Goal: Find specific page/section: Find specific page/section

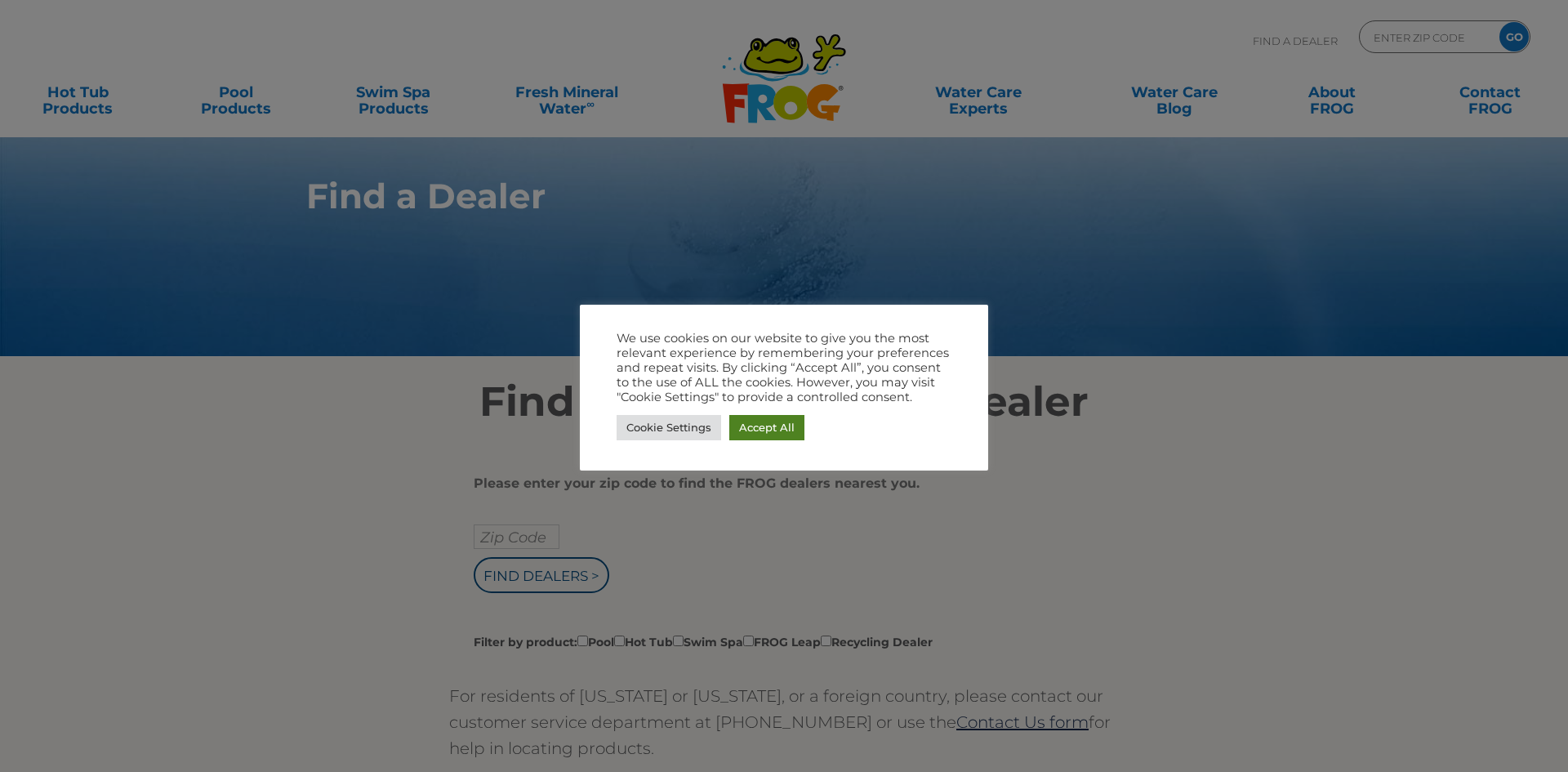
click at [782, 430] on link "Accept All" at bounding box center [767, 427] width 75 height 25
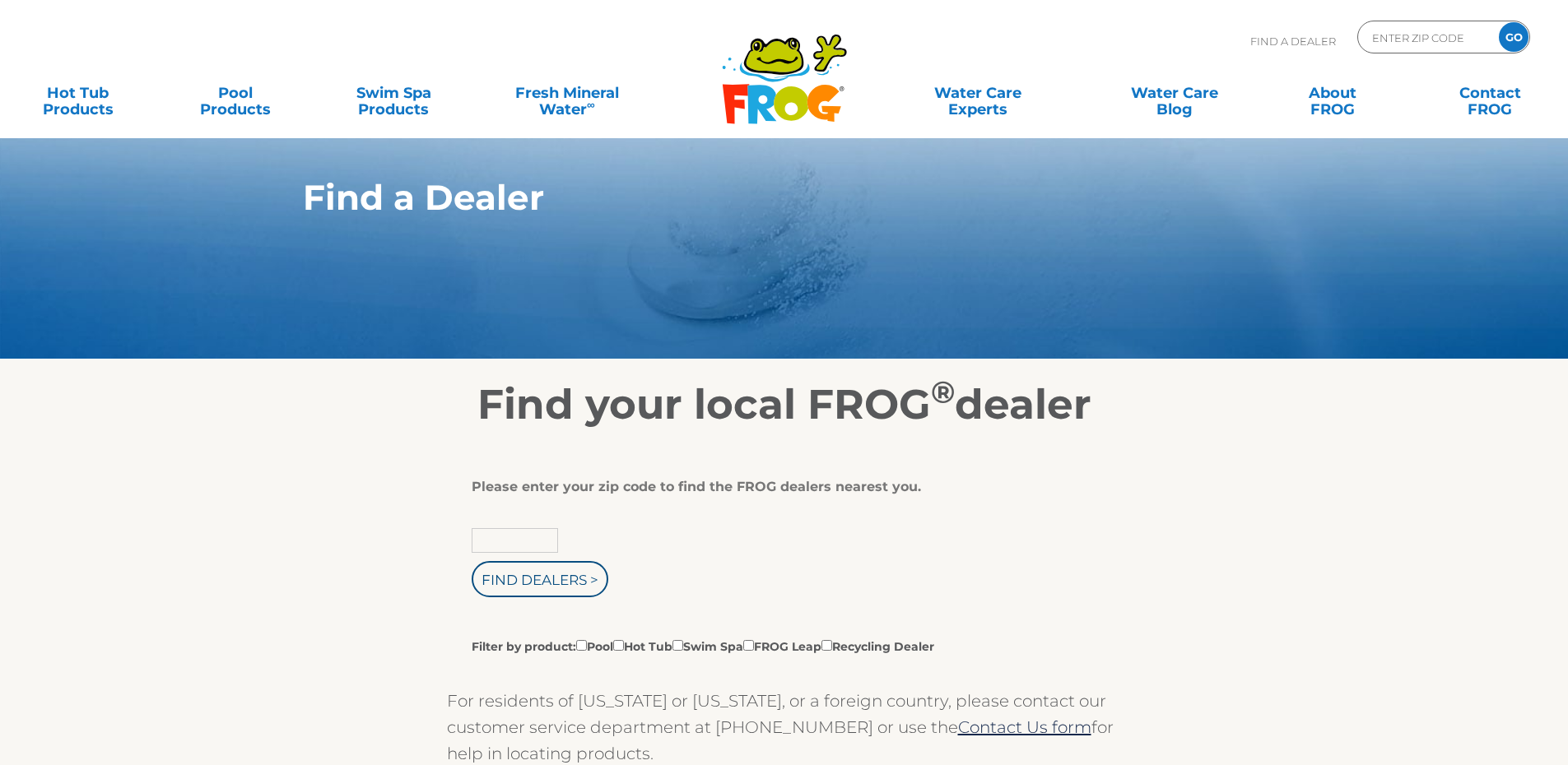
click at [514, 543] on input "text" at bounding box center [515, 541] width 86 height 25
click at [472, 561] on input "Find Dealers >" at bounding box center [540, 579] width 137 height 37
type input "Zip Code"
type input "ENTER ZIP CODE"
click at [514, 543] on input "text" at bounding box center [515, 541] width 86 height 25
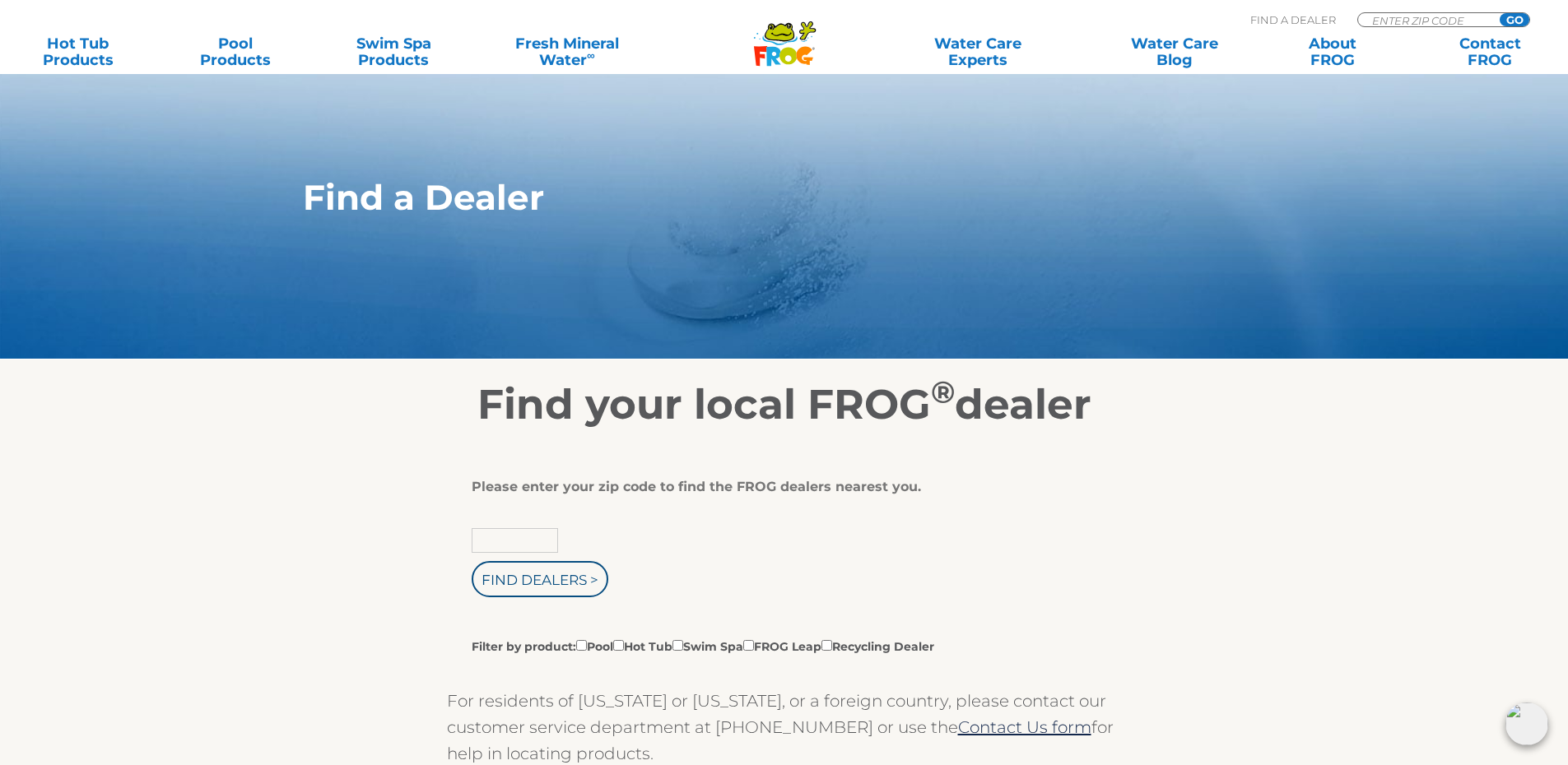
scroll to position [669, 0]
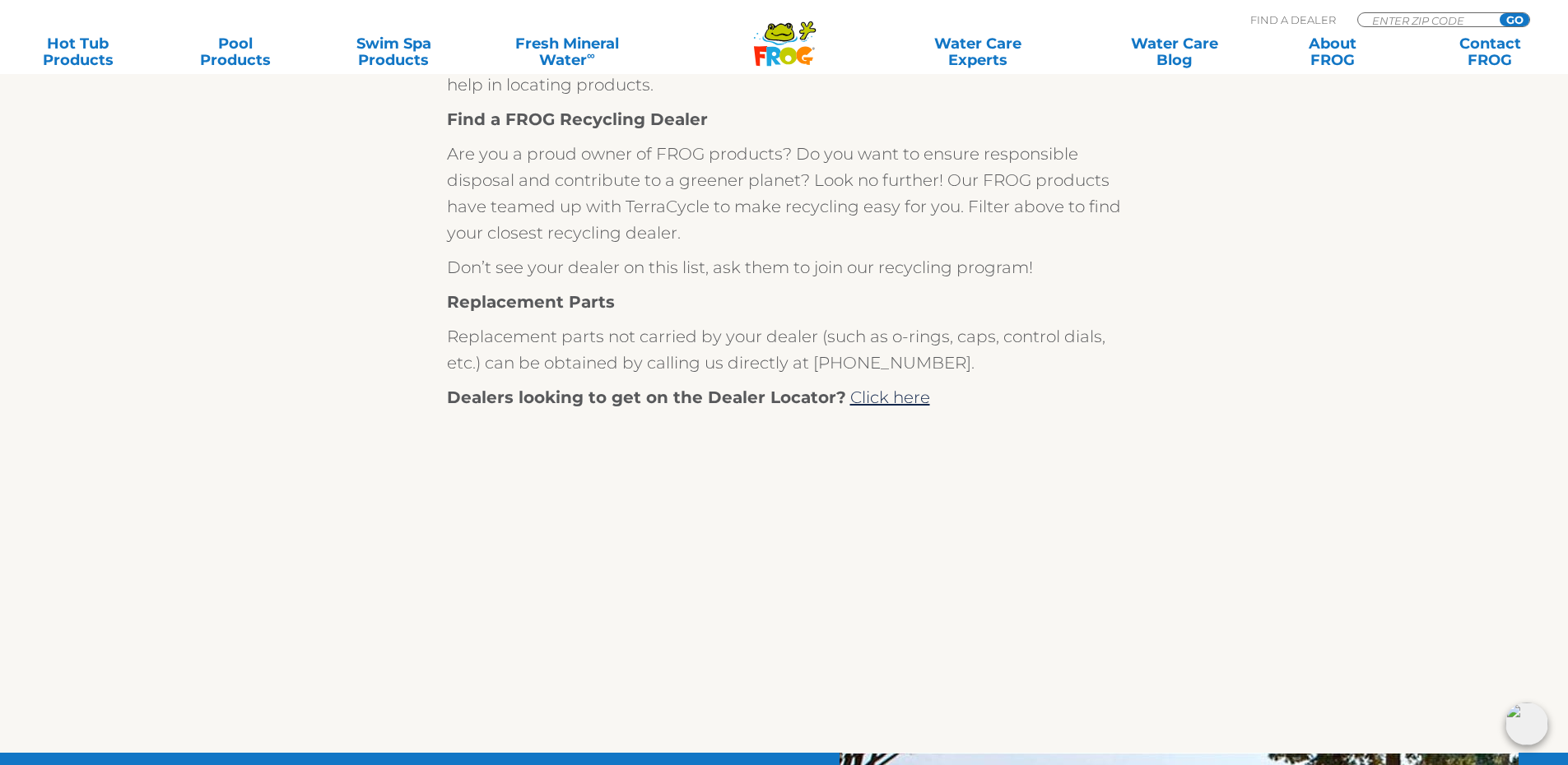
type input "Zip Code"
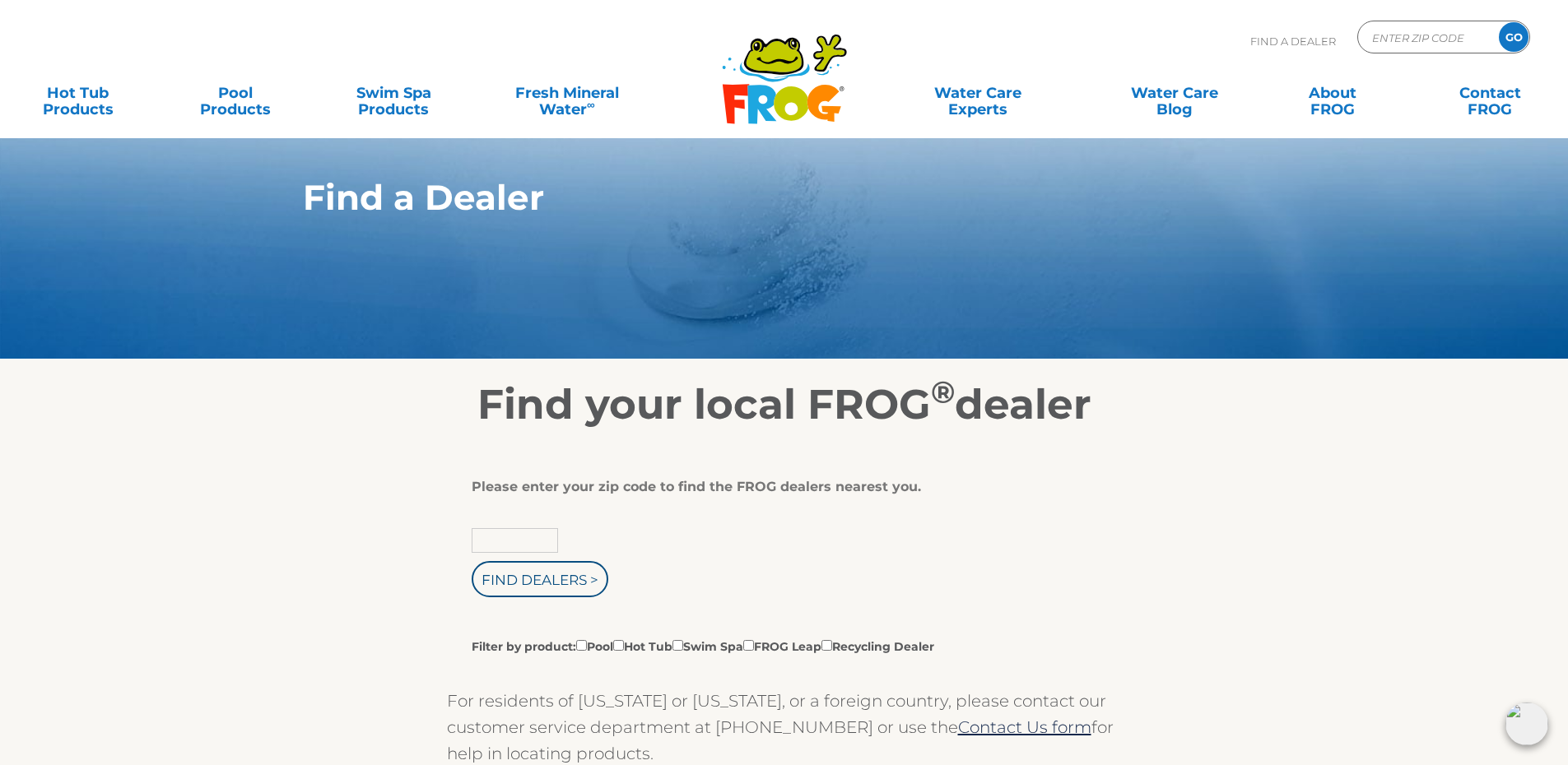
click at [520, 536] on input "text" at bounding box center [515, 541] width 86 height 25
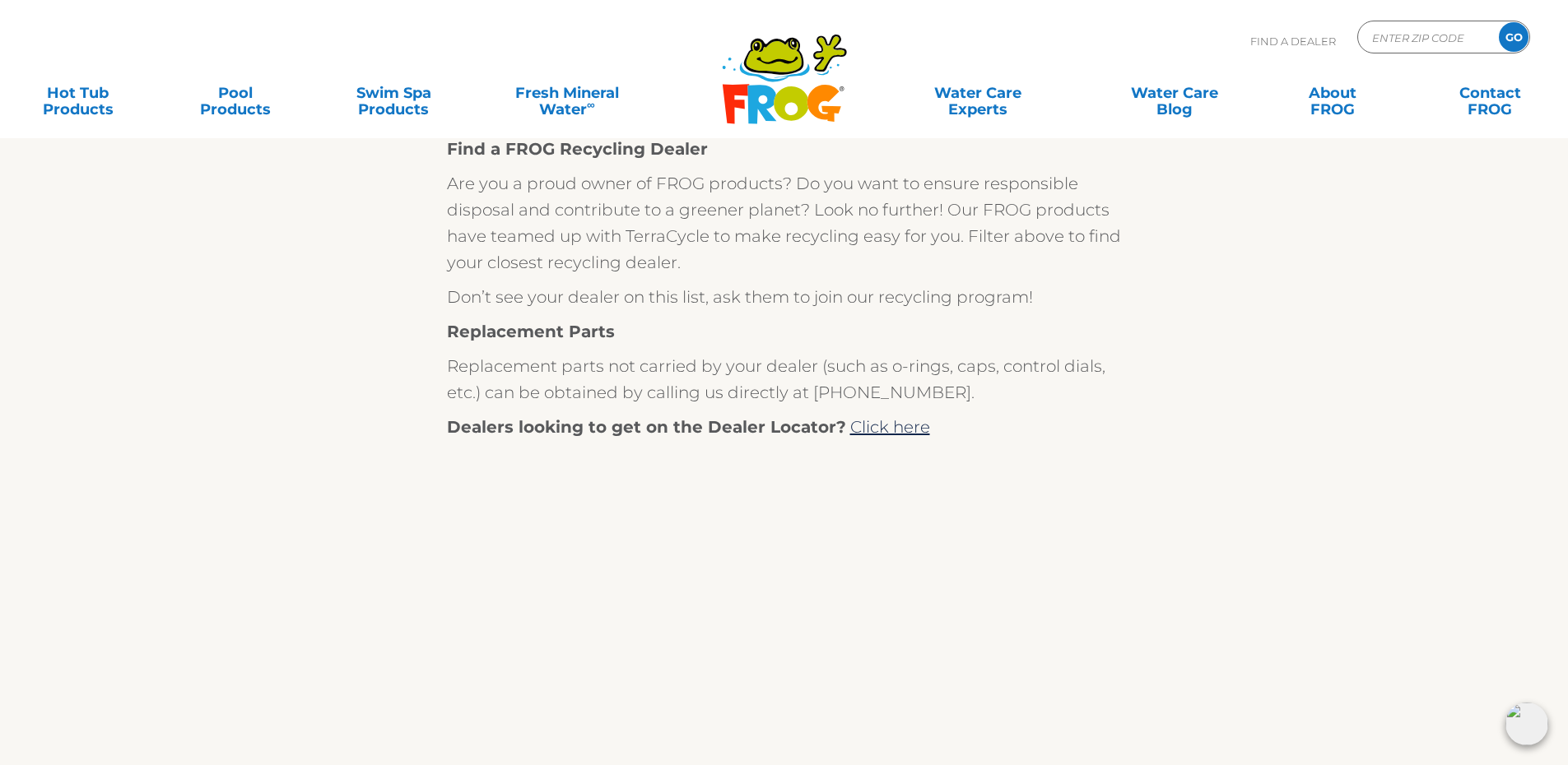
scroll to position [669, 0]
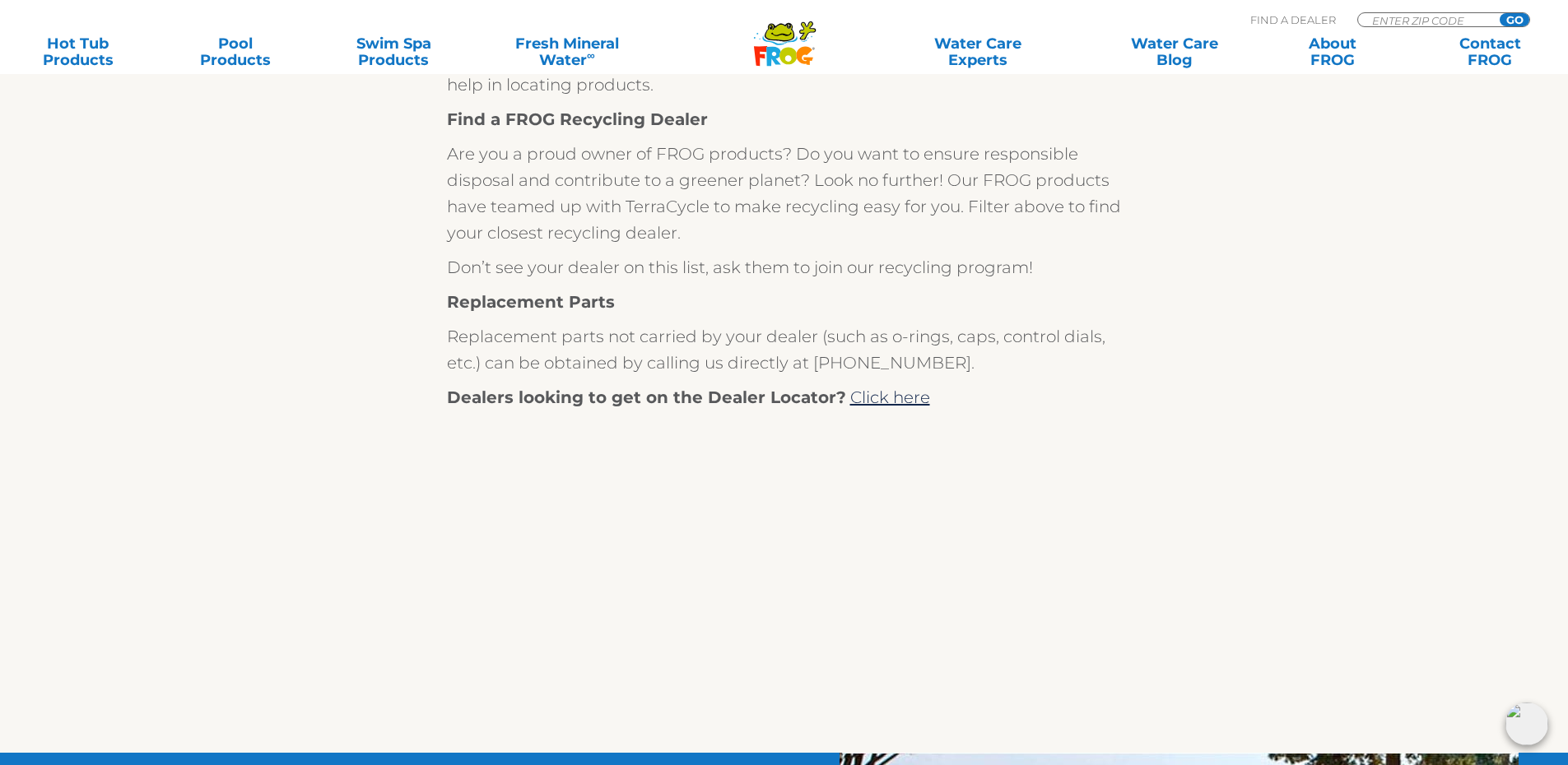
type input "Zip Code"
click at [1430, 24] on div "MENU MENU Hot Tub Products All Hot Tub Products All Hot Tub Products FROG @ease…" at bounding box center [784, 38] width 1535 height 30
click at [1430, 20] on input "Zip Code Form" at bounding box center [1425, 19] width 111 height 14
type input "30263"
click at [1499, 13] on input "GO" at bounding box center [1514, 19] width 29 height 13
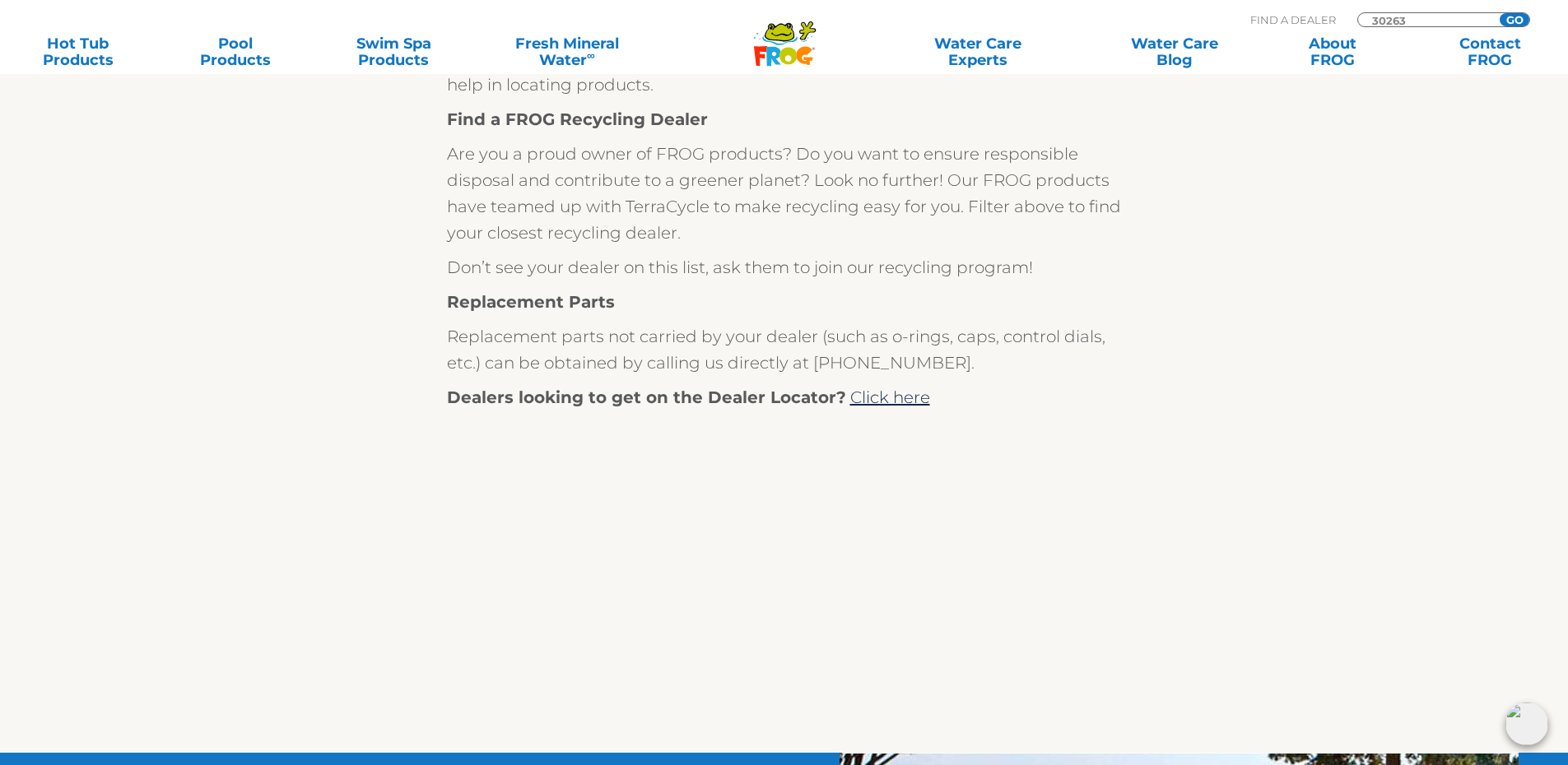
click at [1514, 17] on input "GO" at bounding box center [1514, 19] width 29 height 13
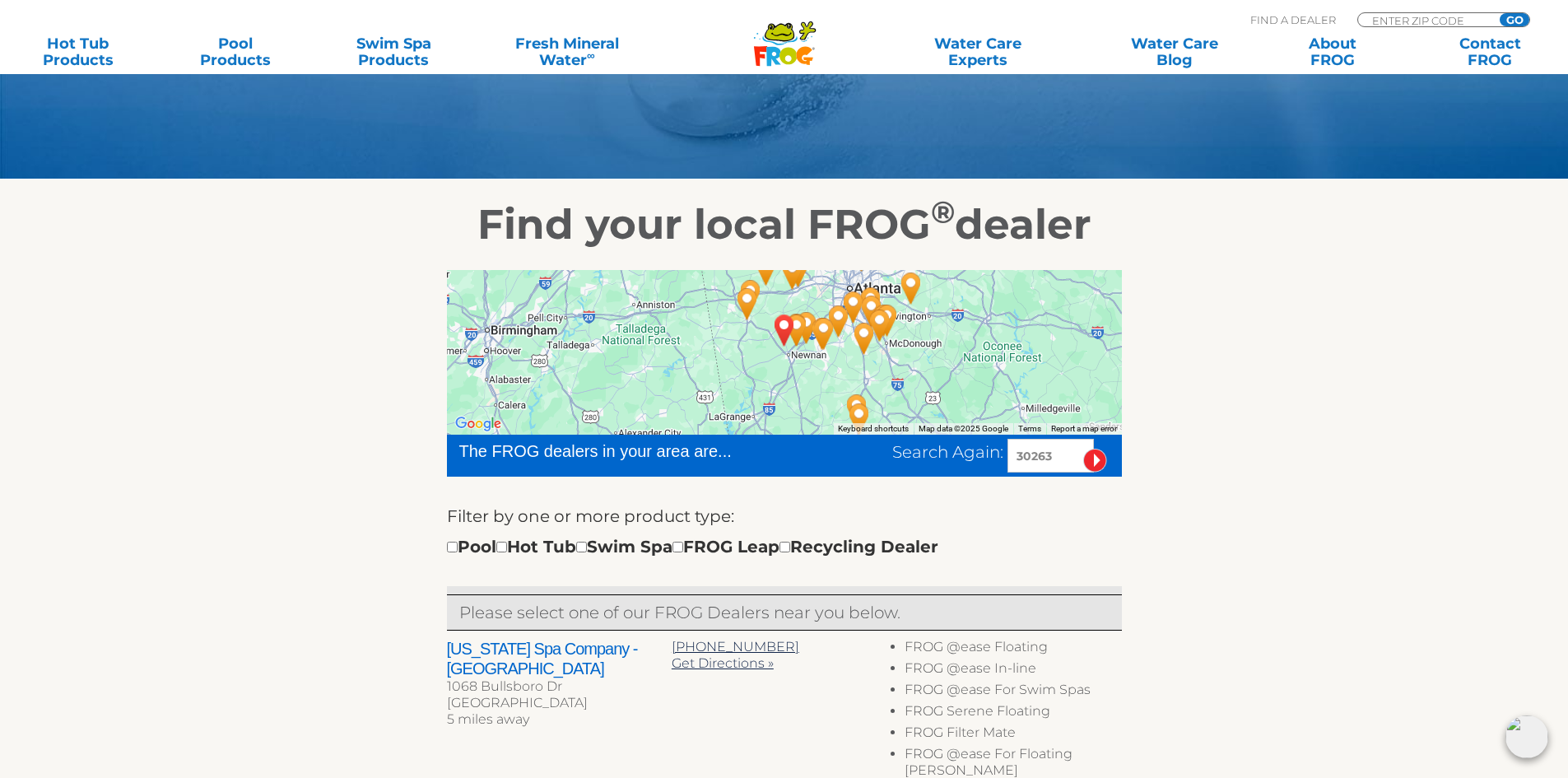
scroll to position [296, 0]
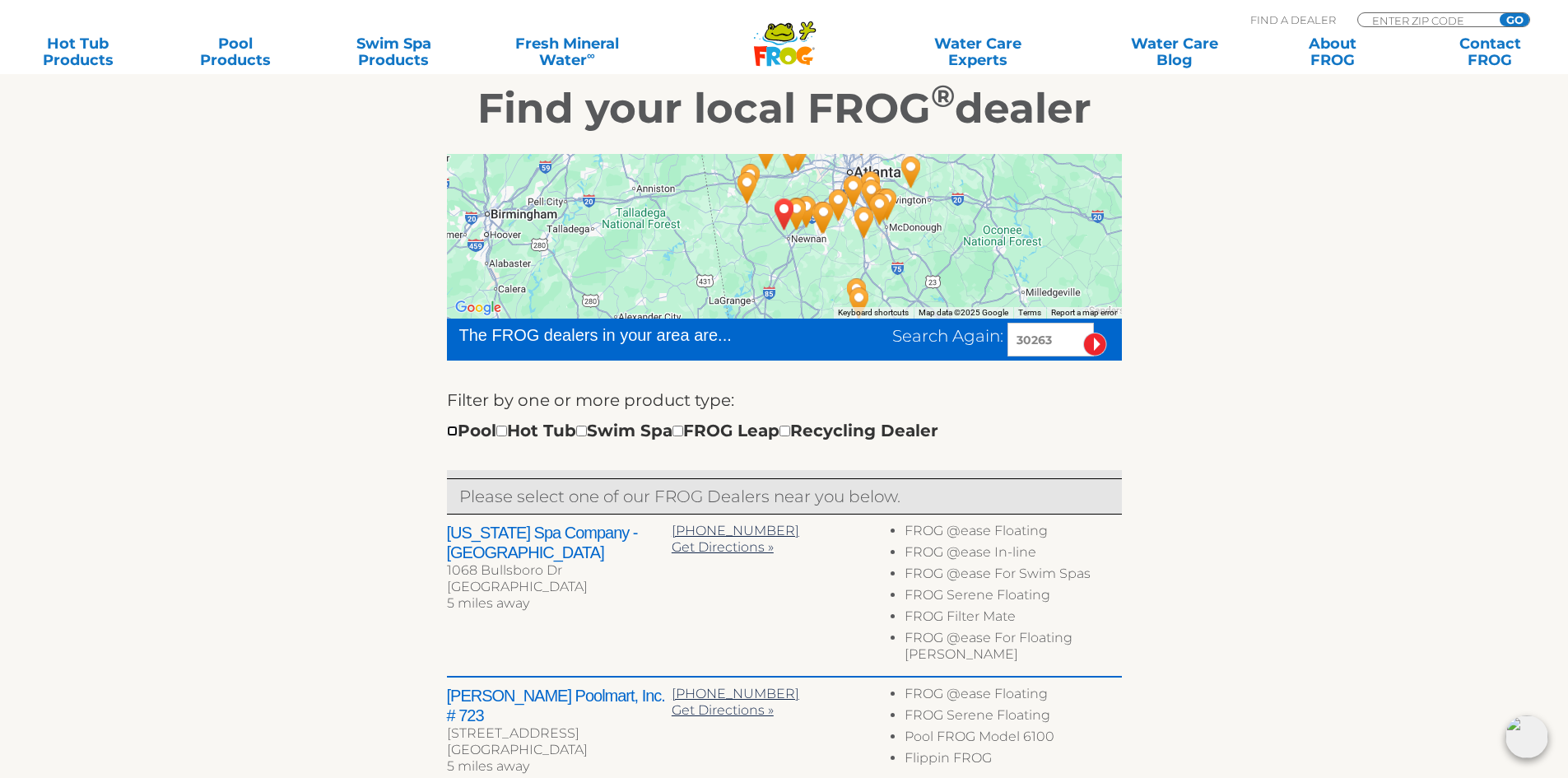
click at [452, 435] on input "checkbox" at bounding box center [453, 431] width 11 height 11
checkbox input "true"
click at [309, 519] on div "← Move left → Move right ↑ Move up ↓ Move down + Zoom in - Zoom out Home Jump l…" at bounding box center [784, 733] width 1013 height 1200
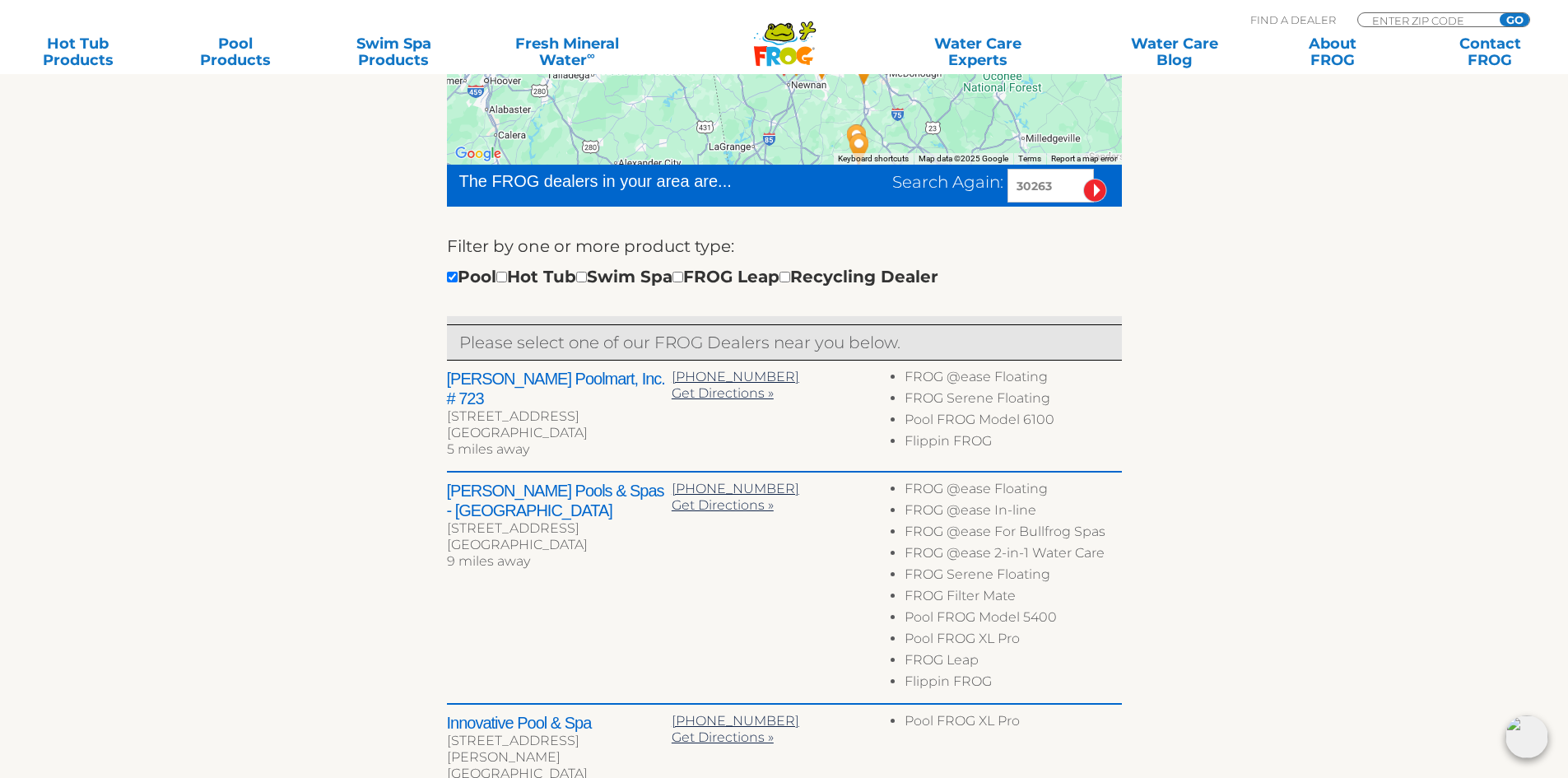
click at [309, 519] on div "← Move left → Move right ↑ Move up ↓ Move down + Zoom in - Zoom out Home Jump l…" at bounding box center [784, 631] width 1013 height 1304
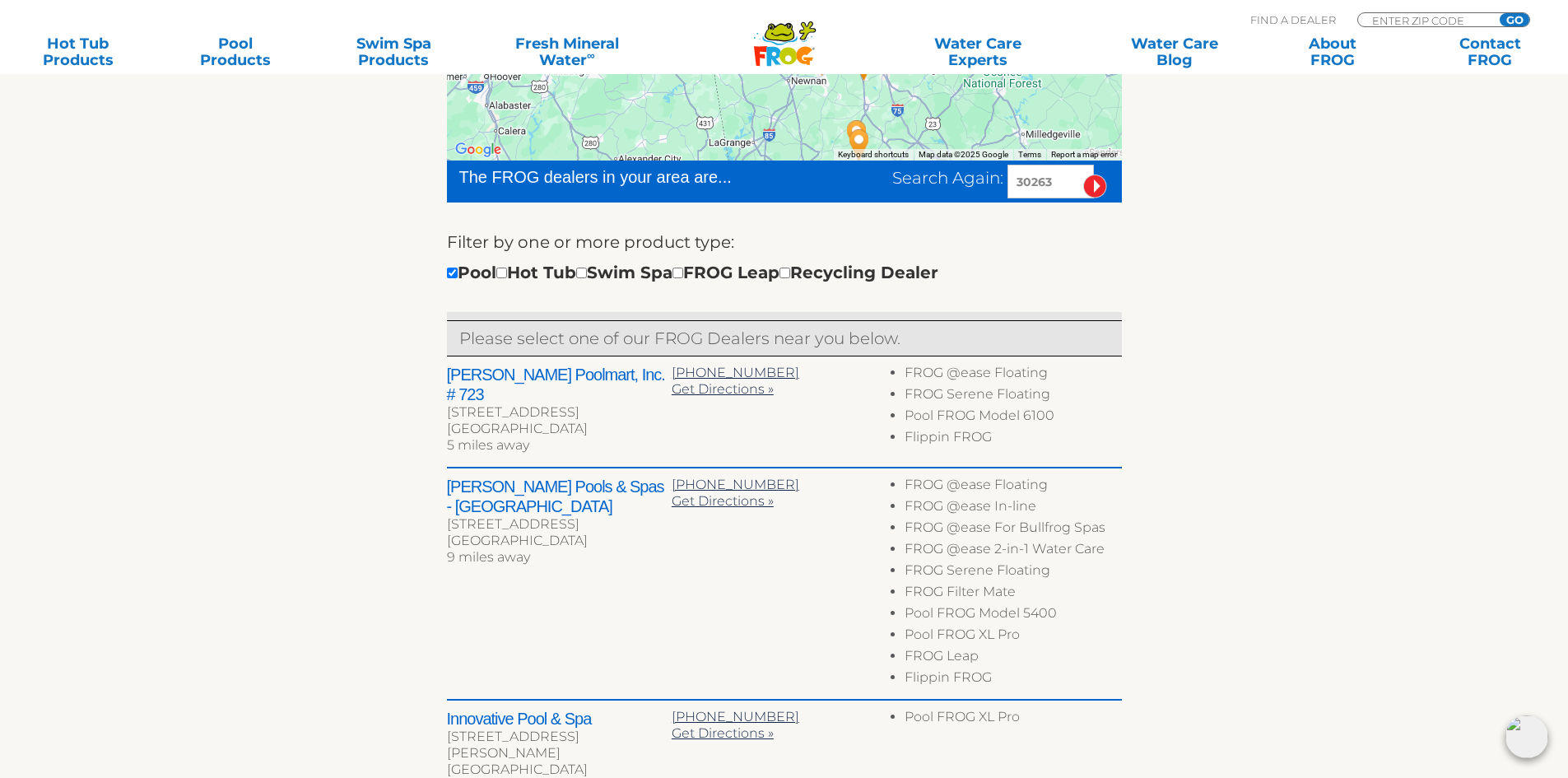
scroll to position [450, 0]
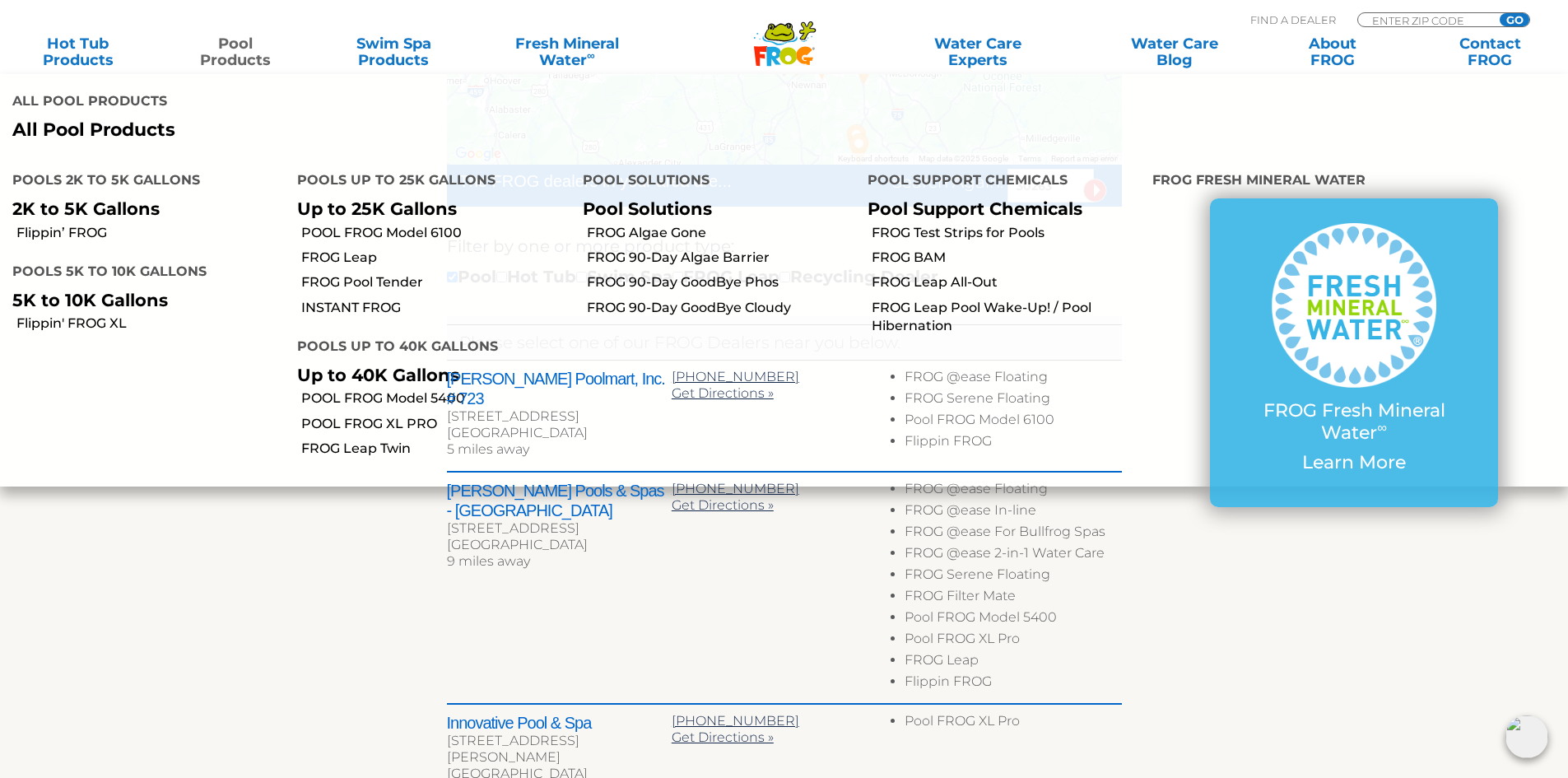
click at [252, 47] on link "Pool Products" at bounding box center [236, 52] width 123 height 33
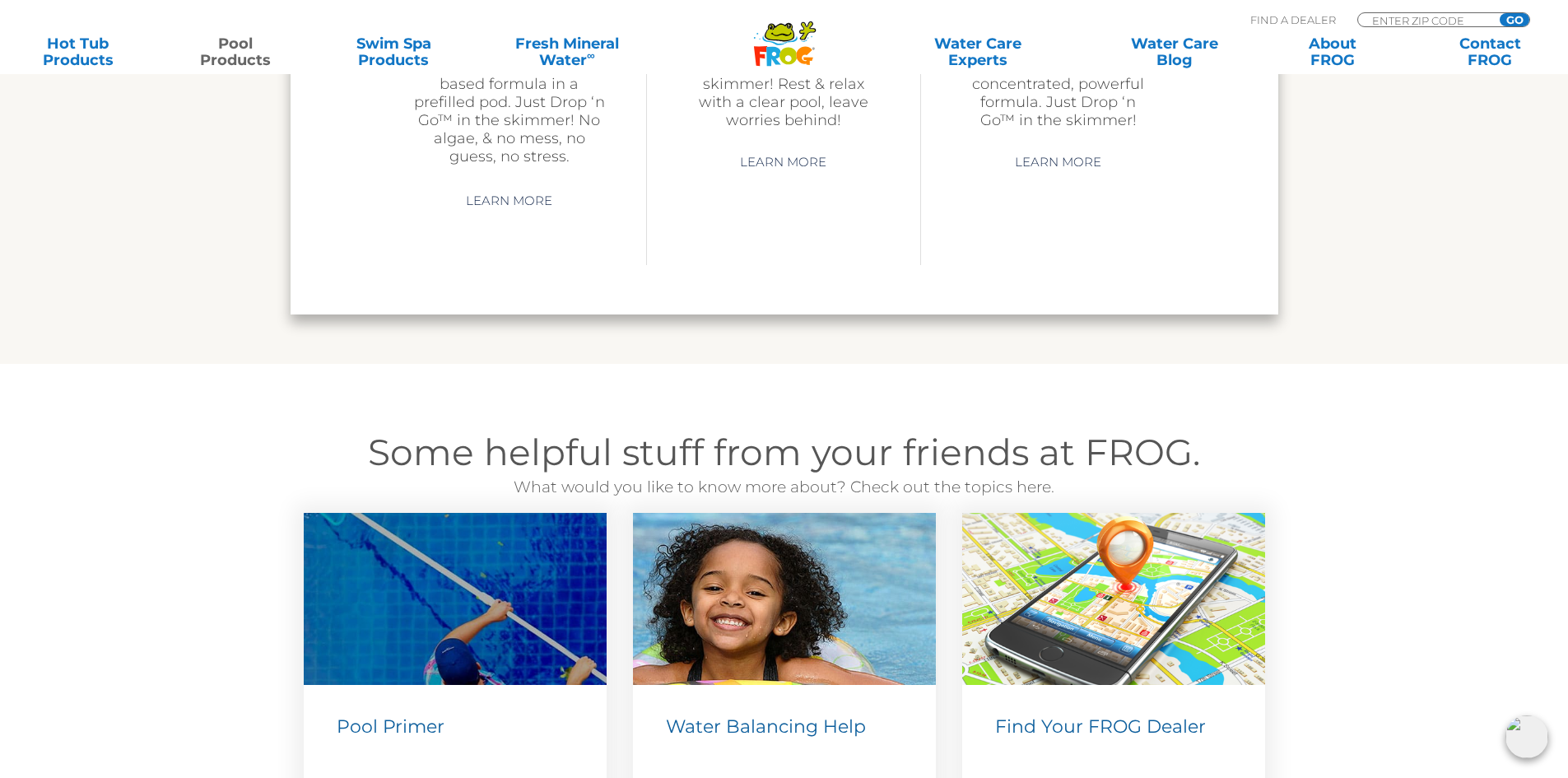
scroll to position [5562, 0]
